Goal: Contribute content

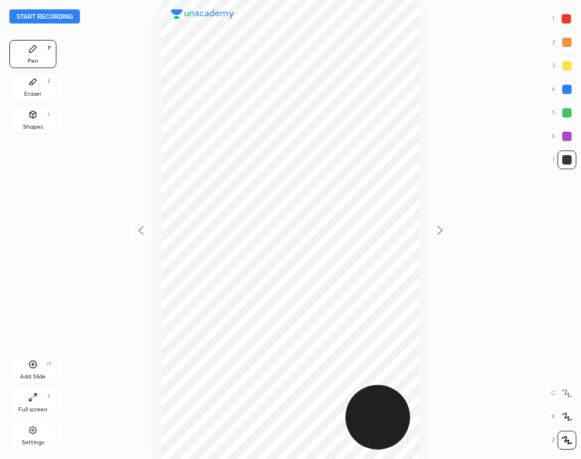
scroll to position [459, 393]
click at [66, 15] on button "Start recording" at bounding box center [44, 16] width 70 height 14
click at [27, 436] on div "Settings" at bounding box center [32, 435] width 47 height 28
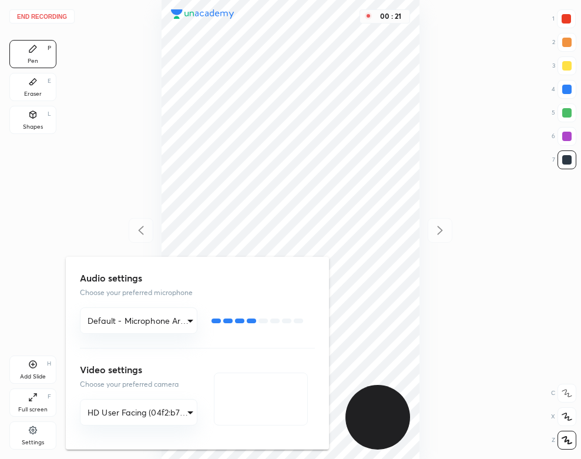
click at [37, 299] on div at bounding box center [290, 229] width 581 height 459
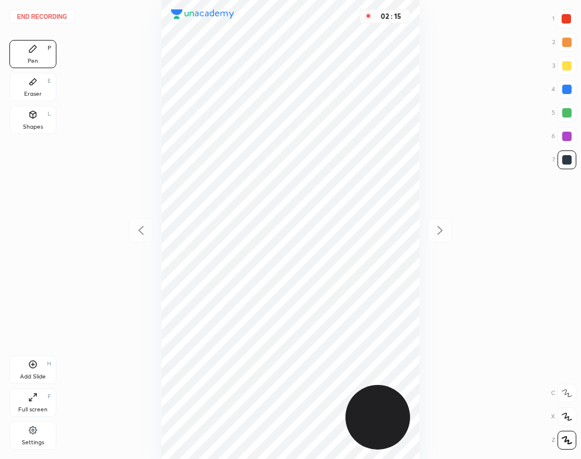
click at [48, 92] on div "Eraser E" at bounding box center [32, 87] width 47 height 28
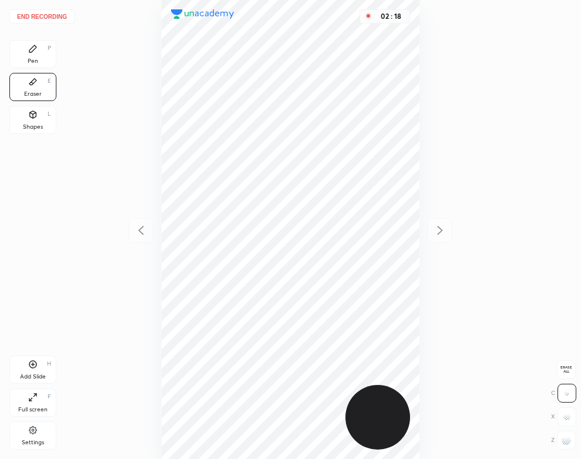
click at [43, 56] on div "Pen P" at bounding box center [32, 54] width 47 height 28
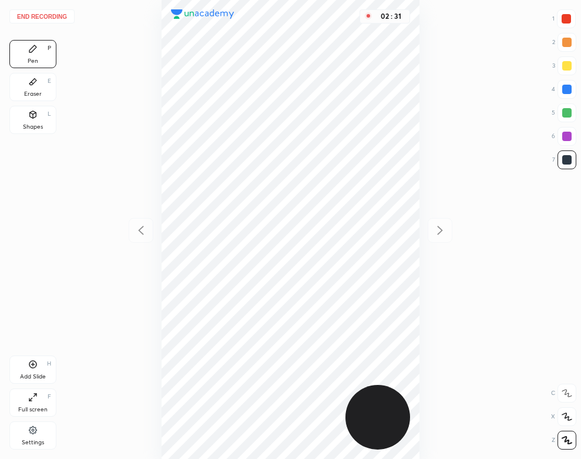
click at [36, 372] on div "Add Slide H" at bounding box center [32, 369] width 47 height 28
click at [570, 88] on div at bounding box center [566, 89] width 9 height 9
click at [52, 14] on button "End recording" at bounding box center [41, 16] width 65 height 14
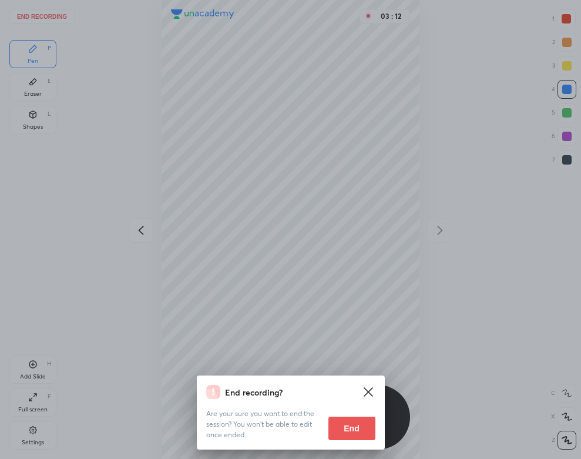
click at [347, 422] on button "End" at bounding box center [351, 427] width 47 height 23
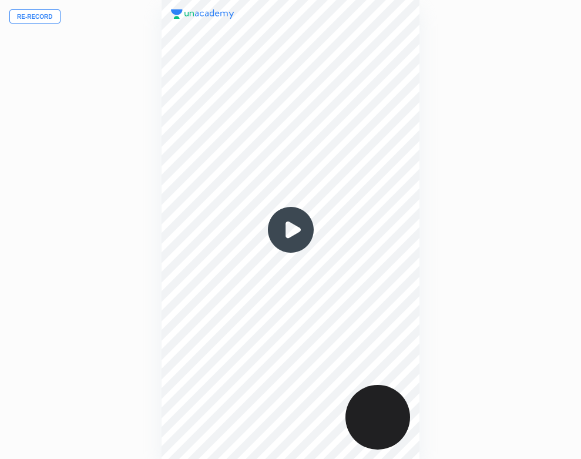
click at [282, 231] on img at bounding box center [291, 229] width 56 height 56
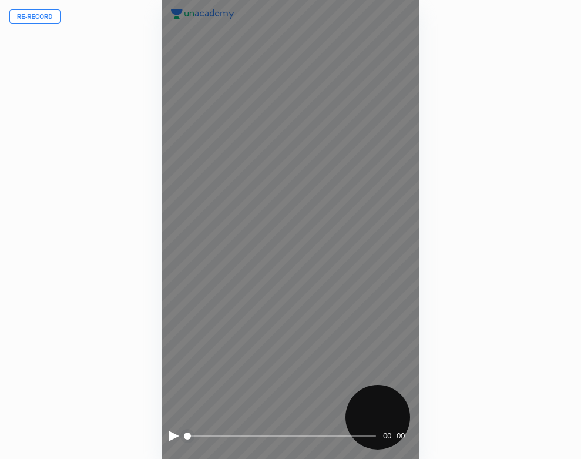
click at [164, 431] on div "00 : 00" at bounding box center [291, 229] width 258 height 459
click at [166, 433] on div "00 : 00" at bounding box center [291, 229] width 258 height 459
click at [171, 435] on div at bounding box center [174, 435] width 11 height 11
